Goal: Information Seeking & Learning: Learn about a topic

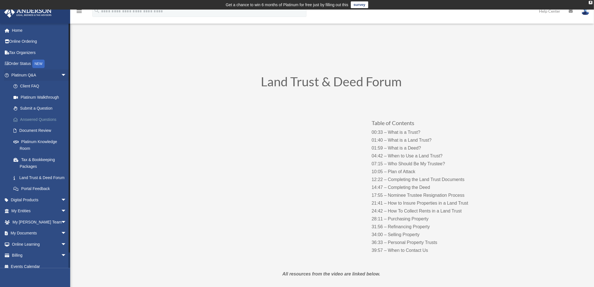
click at [33, 119] on link "Answered Questions" at bounding box center [41, 119] width 67 height 11
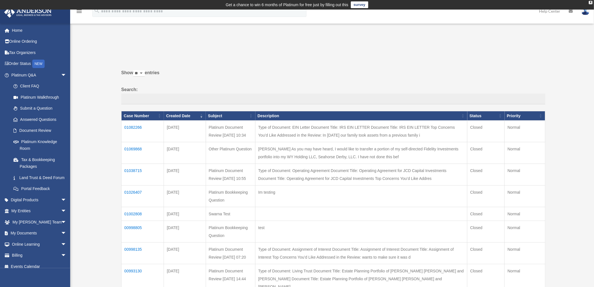
click at [131, 123] on td "01082266" at bounding box center [143, 131] width 42 height 22
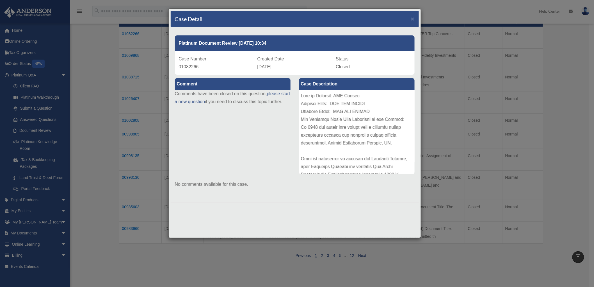
click at [409, 18] on div "Case Detail ×" at bounding box center [295, 19] width 248 height 17
click at [413, 18] on span "×" at bounding box center [413, 18] width 4 height 6
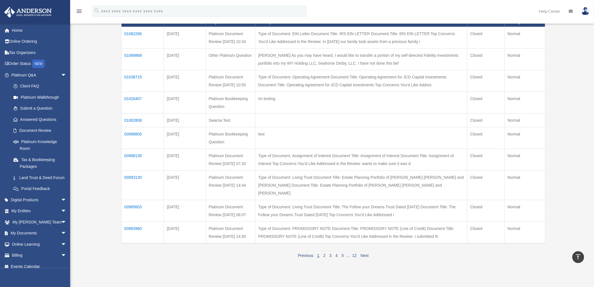
click at [95, 140] on div "Past Questions & Answers bob.apples@andersonadvisors.com Sign Out bob.apples@an…" at bounding box center [297, 107] width 594 height 334
click at [131, 83] on td "01038715" at bounding box center [143, 81] width 42 height 22
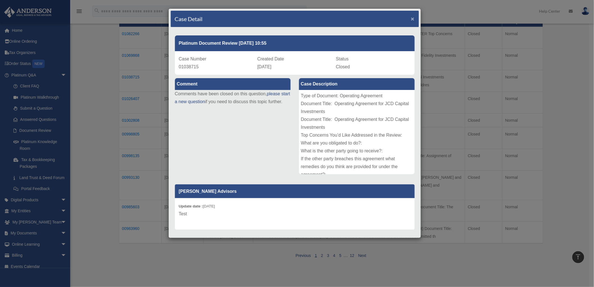
click at [411, 19] on span "×" at bounding box center [413, 18] width 4 height 6
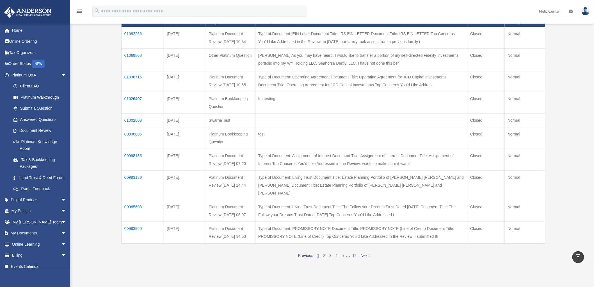
click at [116, 133] on div "Past Questions & Answers date_range Published on Last updated June 7, 2024 Apri…" at bounding box center [332, 110] width 432 height 327
click at [61, 72] on span "arrow_drop_down" at bounding box center [66, 75] width 11 height 12
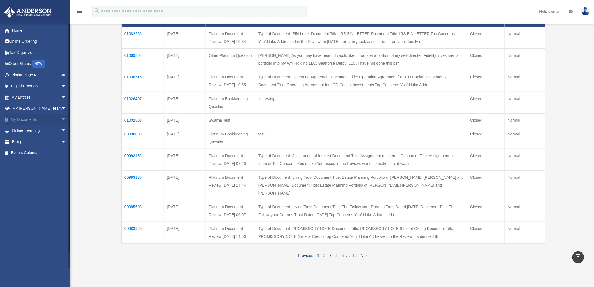
click at [61, 118] on span "arrow_drop_down" at bounding box center [66, 120] width 11 height 12
click at [35, 131] on link "Box" at bounding box center [41, 130] width 67 height 11
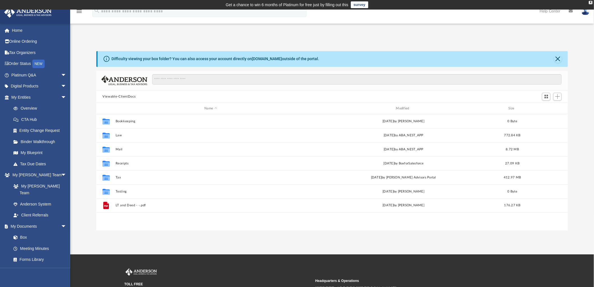
scroll to position [122, 467]
click at [61, 97] on span "arrow_drop_down" at bounding box center [66, 98] width 11 height 12
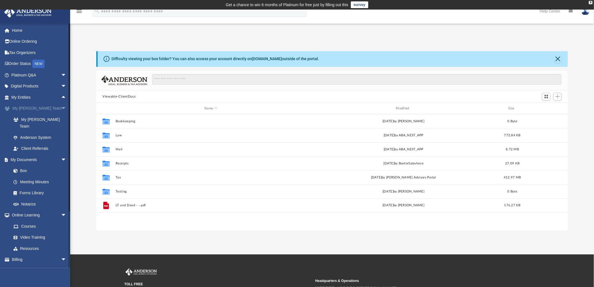
click at [61, 107] on span "arrow_drop_down" at bounding box center [66, 109] width 11 height 12
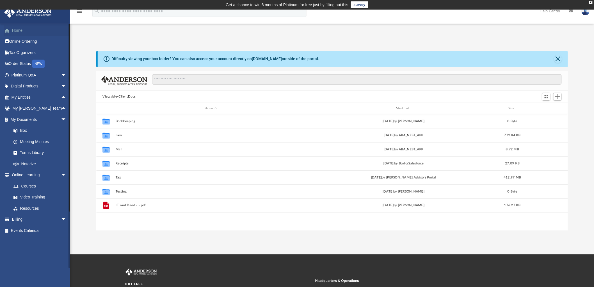
click at [27, 30] on link "Home" at bounding box center [39, 30] width 71 height 11
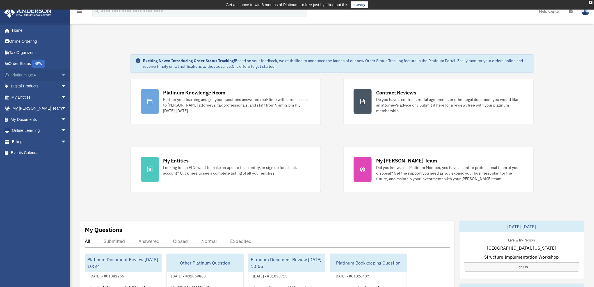
click at [61, 75] on span "arrow_drop_down" at bounding box center [66, 75] width 11 height 12
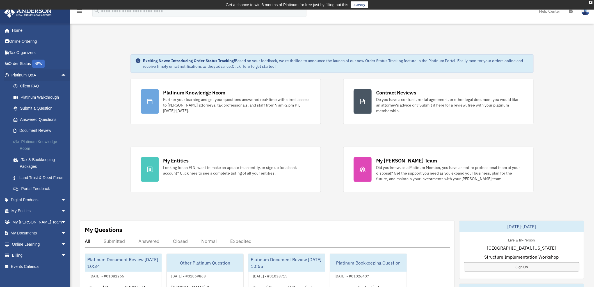
click at [24, 143] on link "Platinum Knowledge Room" at bounding box center [41, 145] width 67 height 18
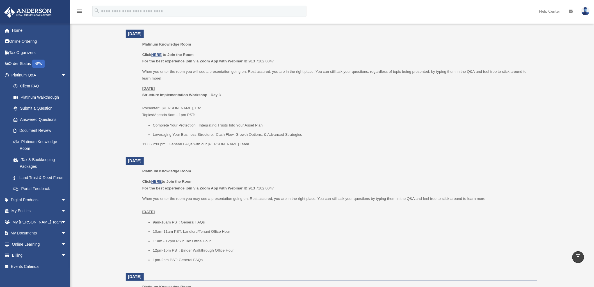
scroll to position [445, 0]
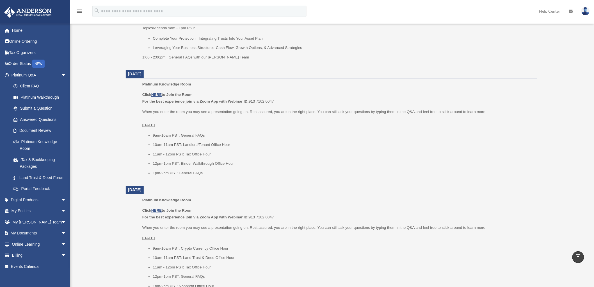
click at [233, 150] on ul "9am-10am PST: General FAQs 10am-11am PST: Landlord/Tenant Office Hour 11am - 12…" at bounding box center [337, 154] width 391 height 44
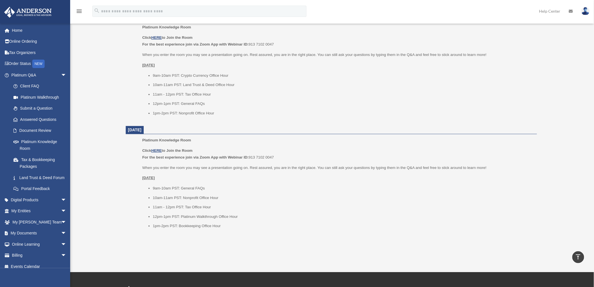
scroll to position [570, 0]
